Goal: Transaction & Acquisition: Purchase product/service

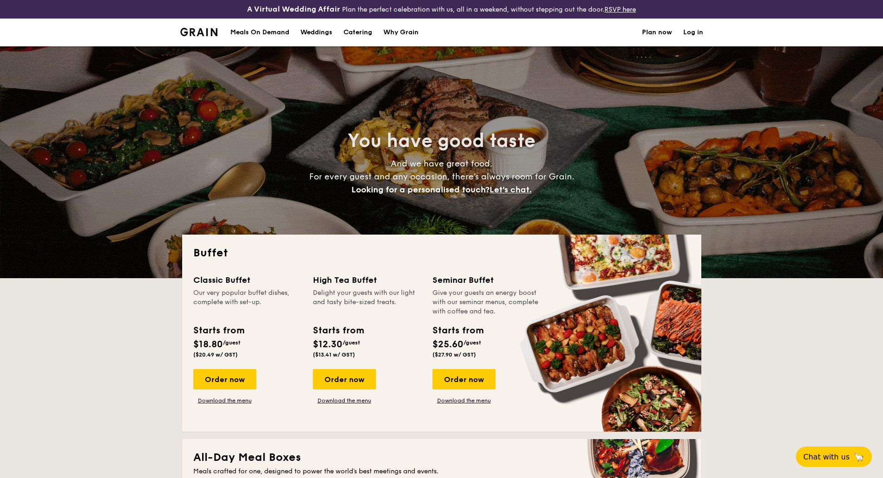
select select
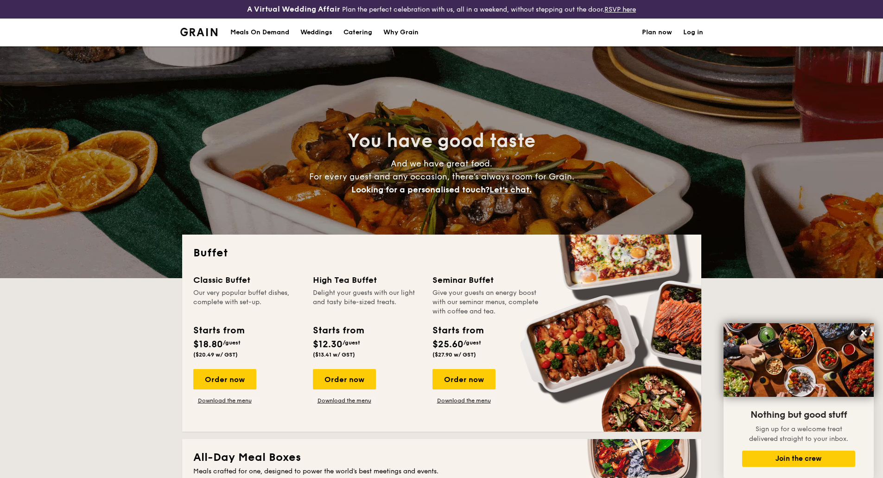
click at [354, 33] on h1 "Catering" at bounding box center [358, 33] width 29 height 28
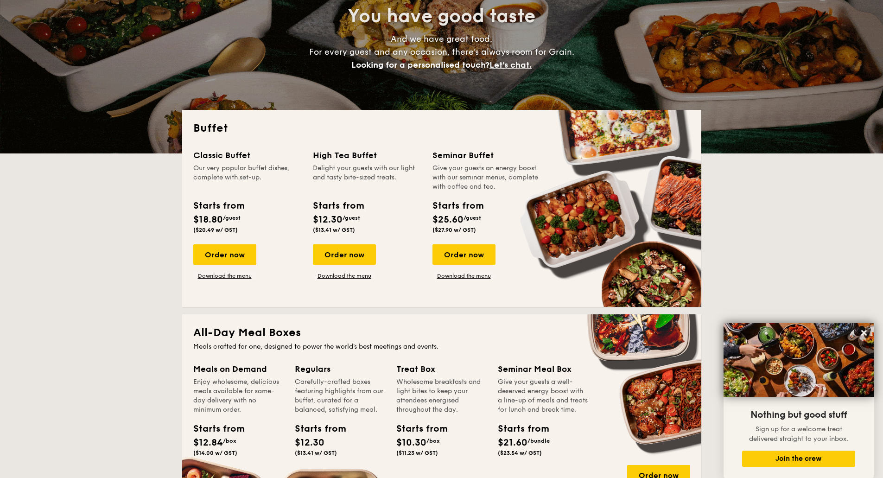
scroll to position [139, 0]
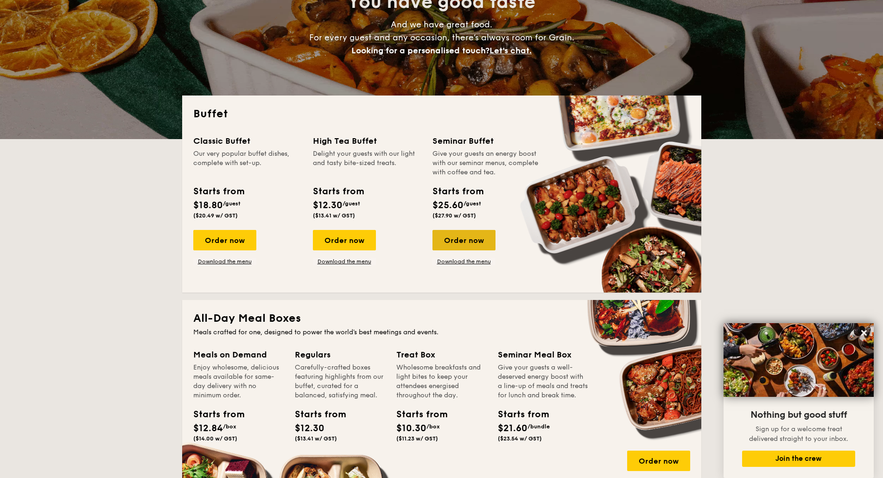
click at [484, 243] on div "Order now" at bounding box center [464, 240] width 63 height 20
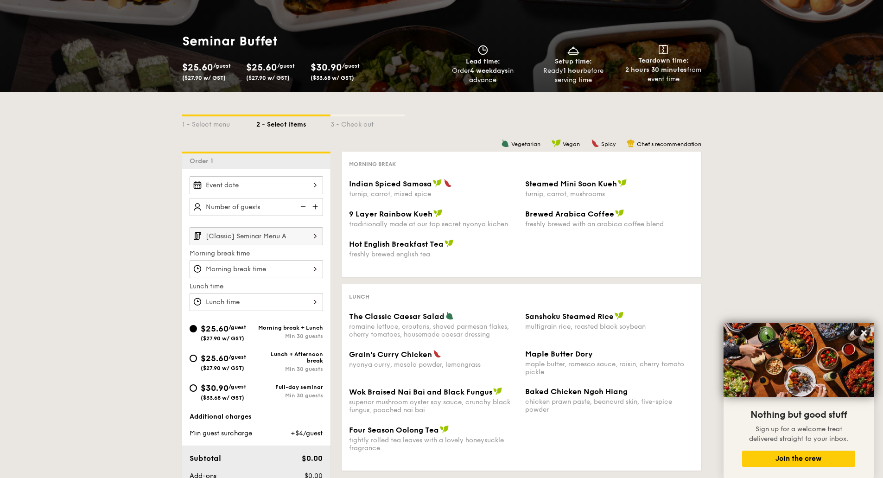
scroll to position [139, 0]
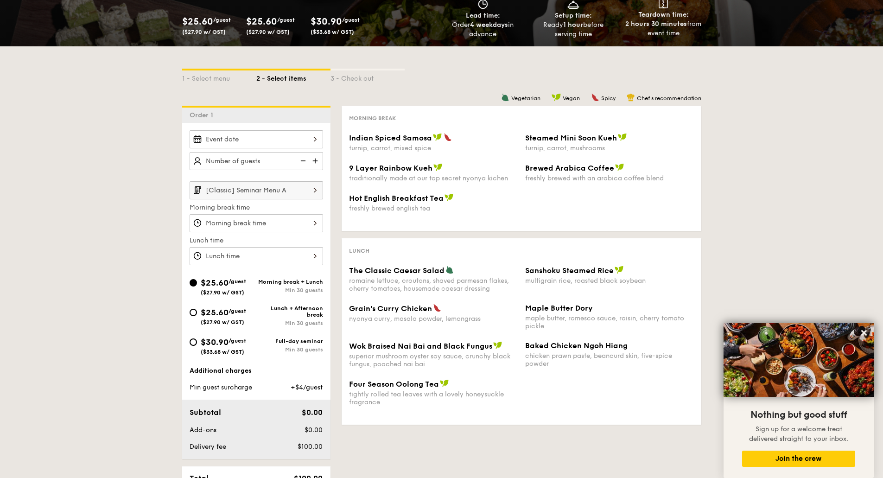
click at [188, 313] on div "$25.60 /guest ($27.90 w/ GST) Lunch + Afternoon break Min 30 guests" at bounding box center [256, 318] width 141 height 27
click at [193, 314] on input "$25.60 /guest ($27.90 w/ GST) Lunch + Afternoon break Min 30 guests" at bounding box center [193, 312] width 7 height 7
radio input "true"
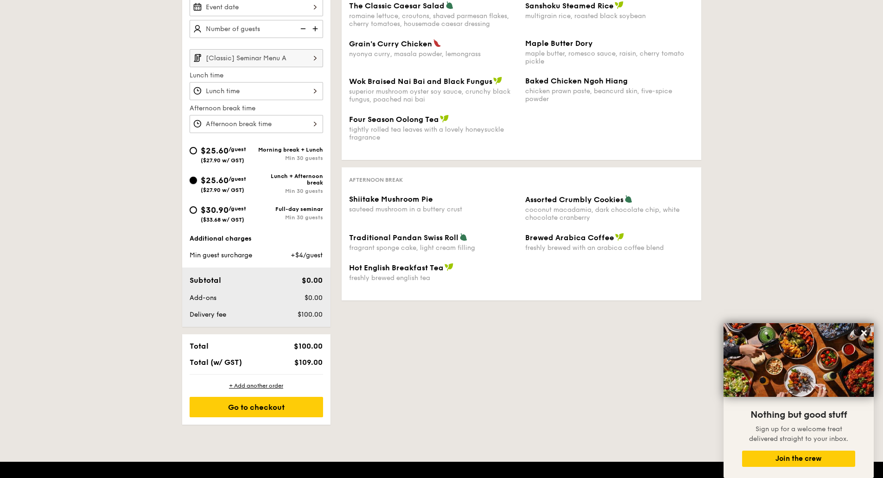
scroll to position [417, 0]
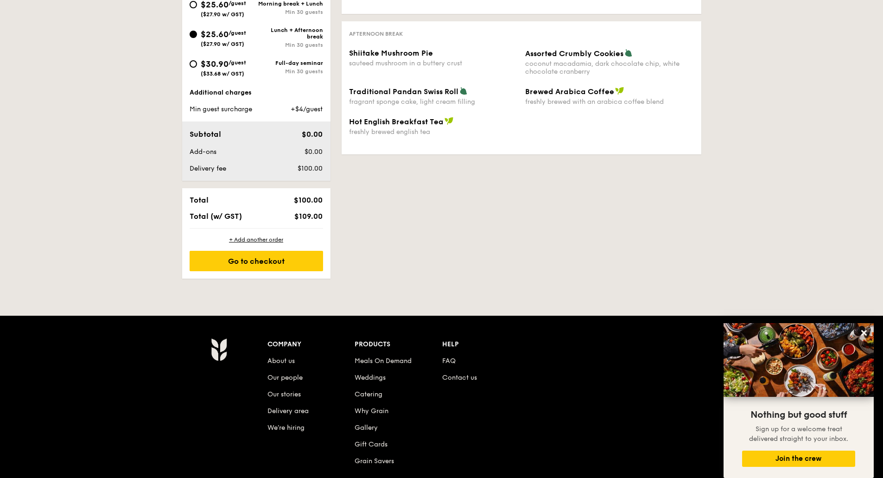
select select
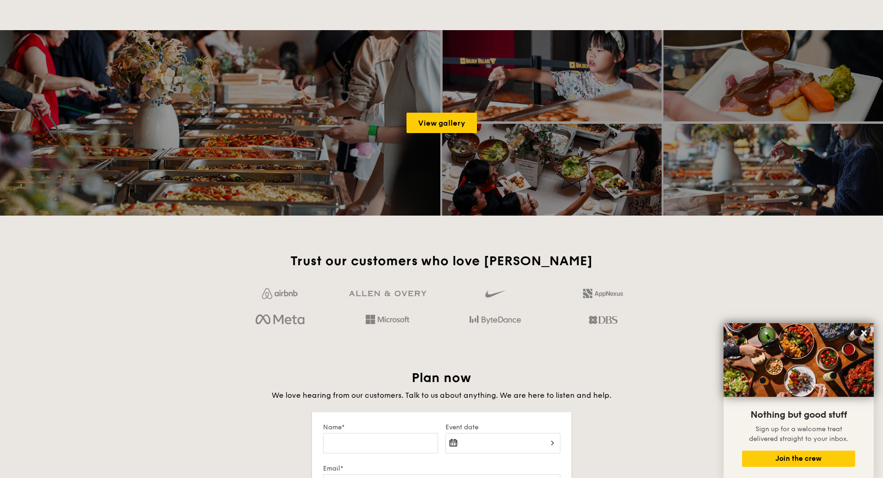
scroll to position [158, 0]
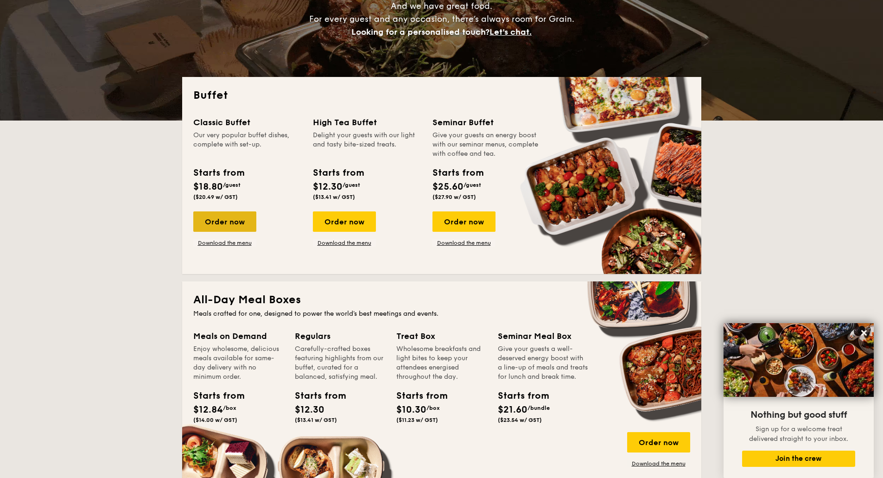
click at [237, 222] on div "Order now" at bounding box center [224, 221] width 63 height 20
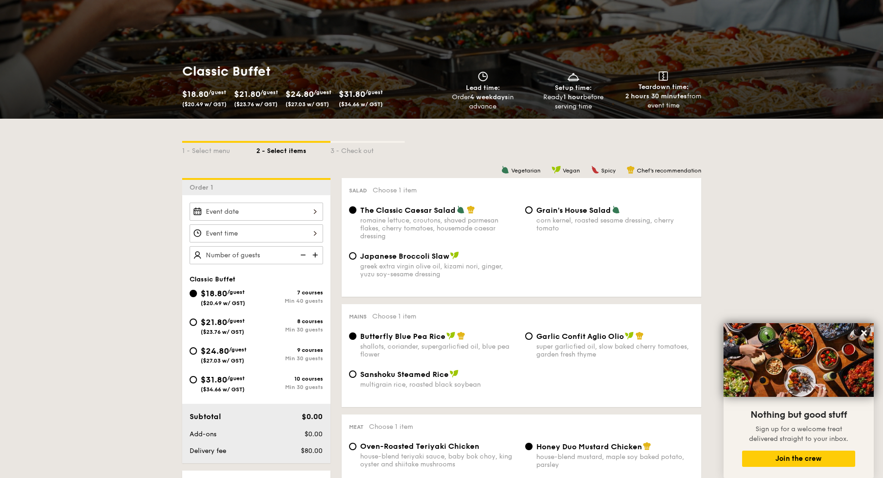
scroll to position [139, 0]
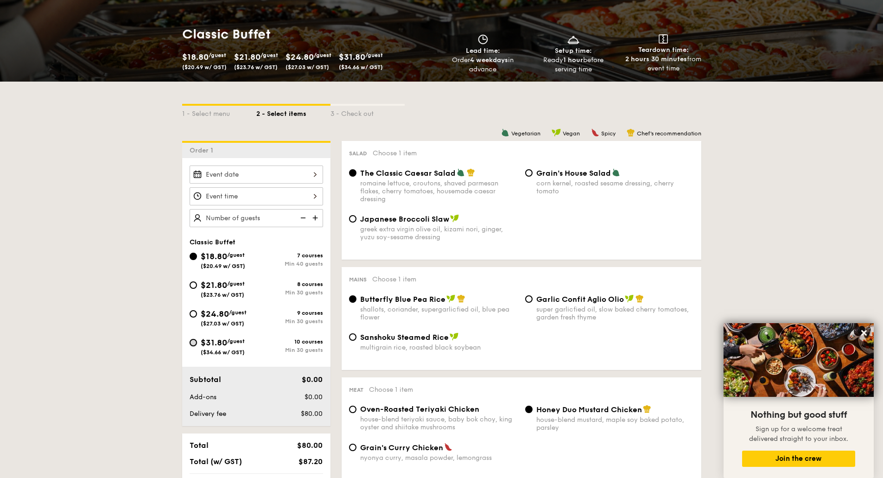
click at [196, 344] on input "$31.80 /guest ($34.66 w/ GST) 10 courses Min 30 guests" at bounding box center [193, 342] width 7 height 7
radio input "true"
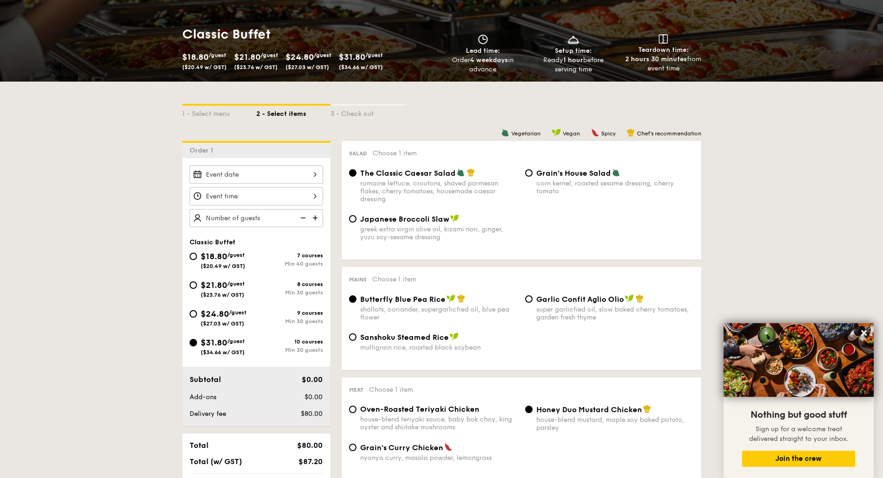
radio input "true"
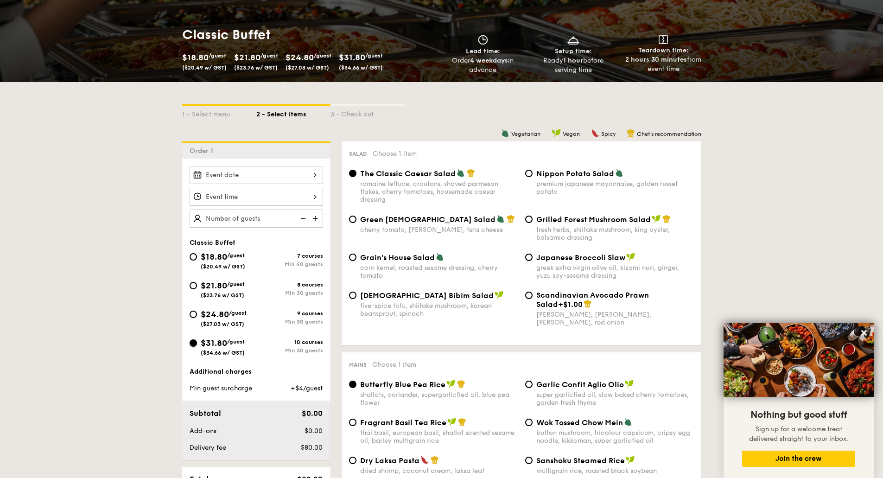
scroll to position [185, 0]
